Goal: Navigation & Orientation: Find specific page/section

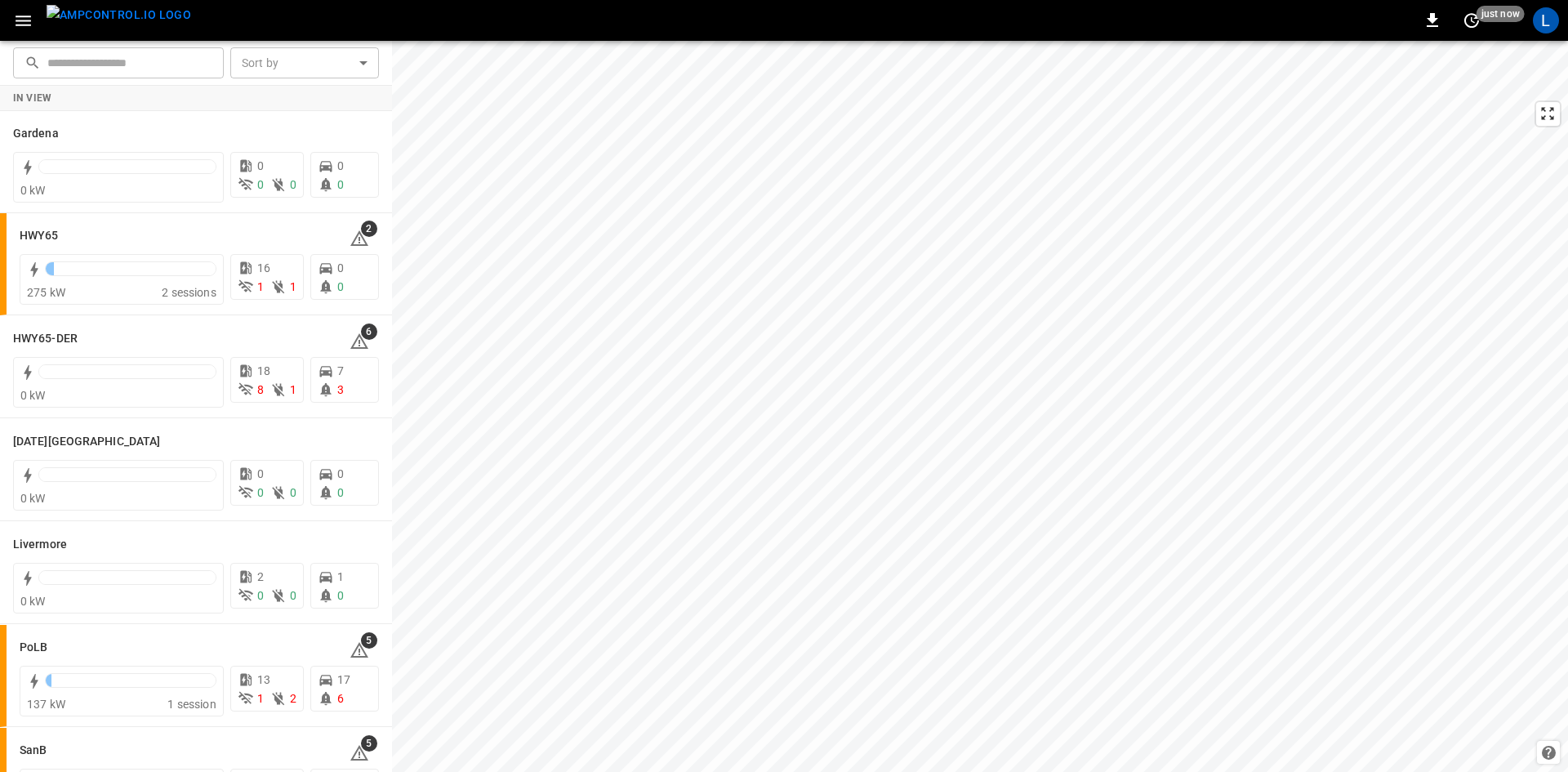
click at [20, 17] on icon "button" at bounding box center [24, 21] width 16 height 10
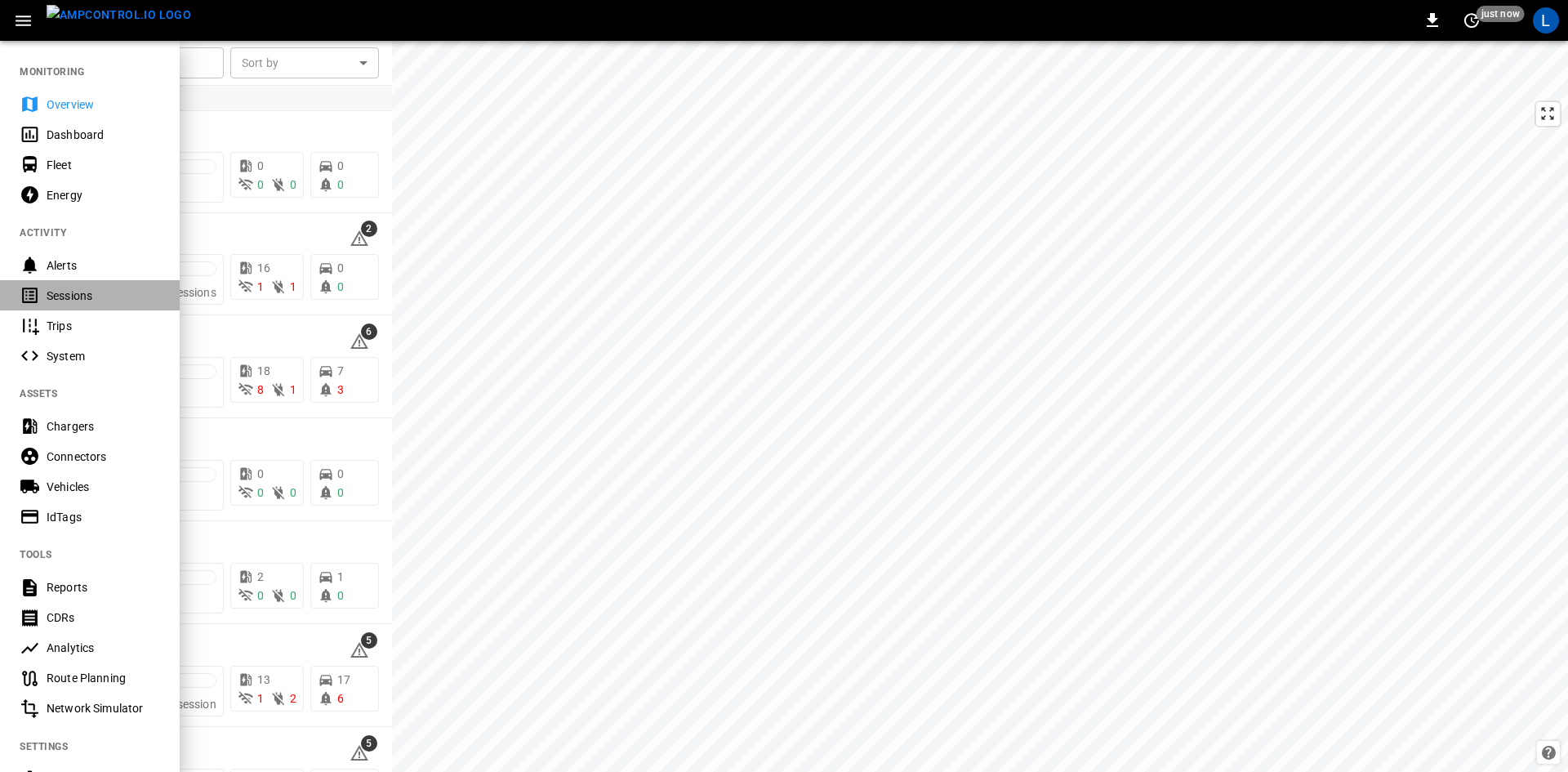
click at [64, 301] on div "Sessions" at bounding box center [103, 295] width 113 height 17
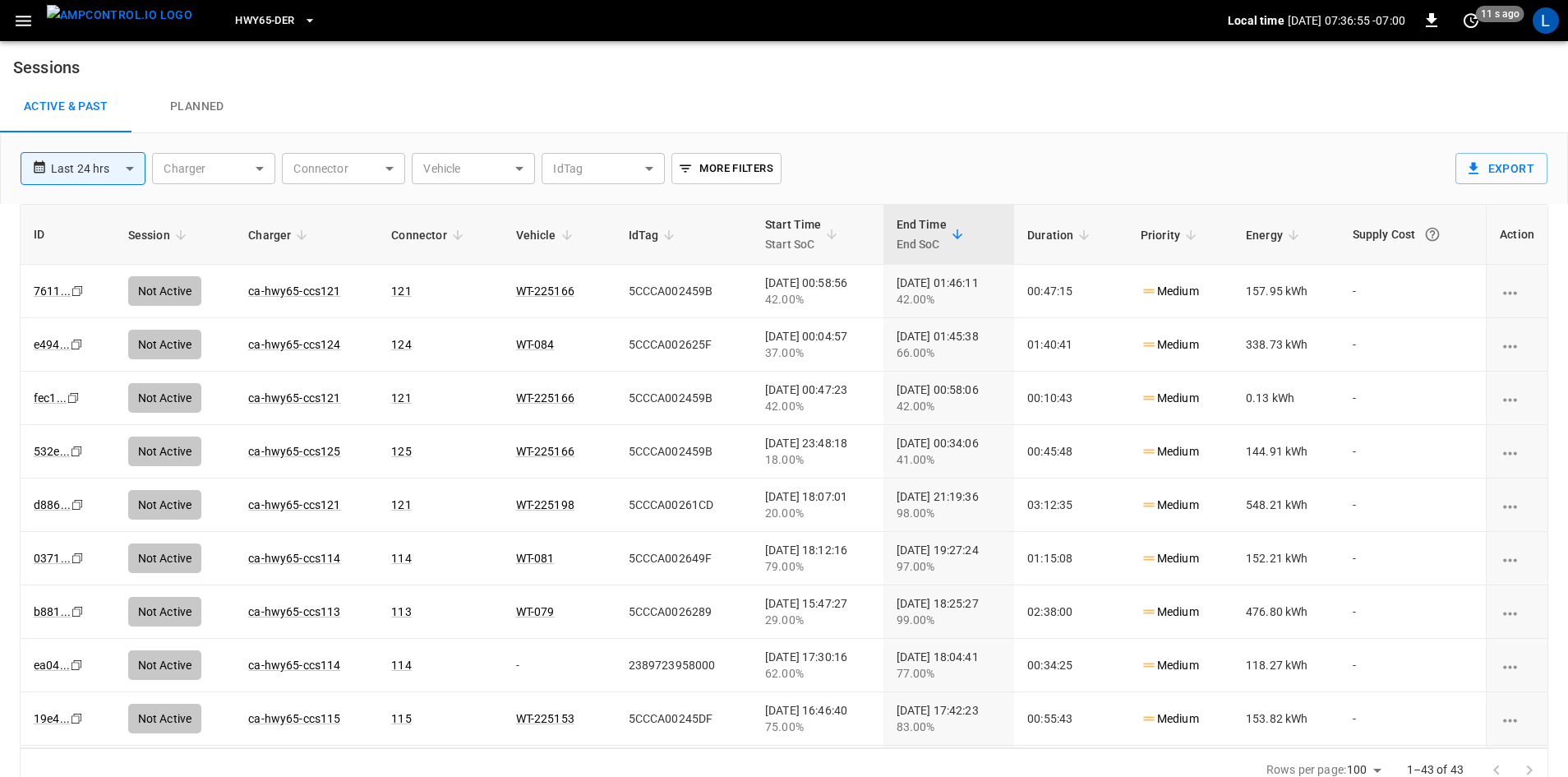
click at [260, 22] on span "HWY65-DER" at bounding box center [264, 21] width 59 height 19
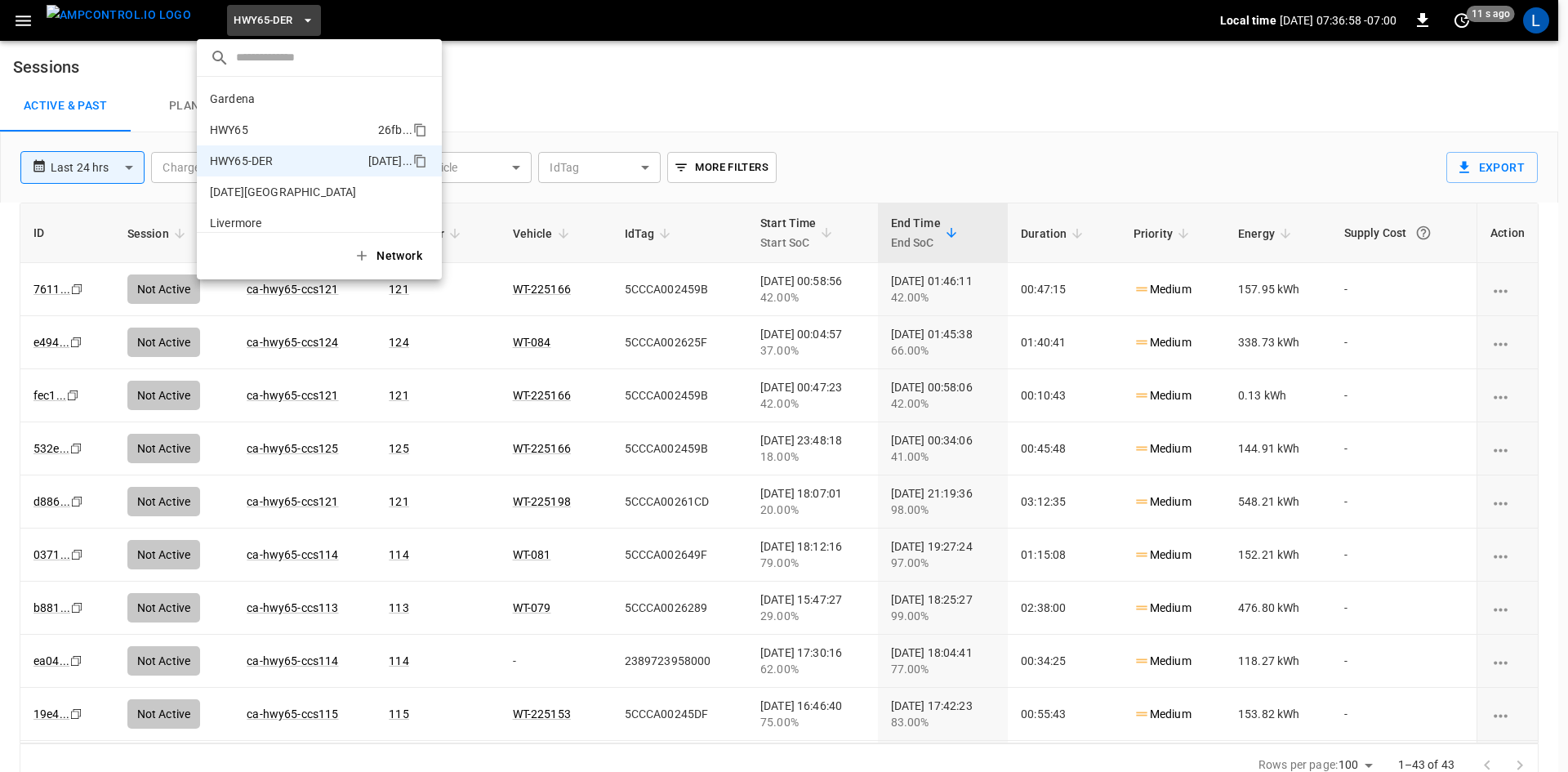
click at [274, 136] on li "HWY65 26fb ..." at bounding box center [319, 130] width 245 height 31
